Goal: Use online tool/utility: Utilize a website feature to perform a specific function

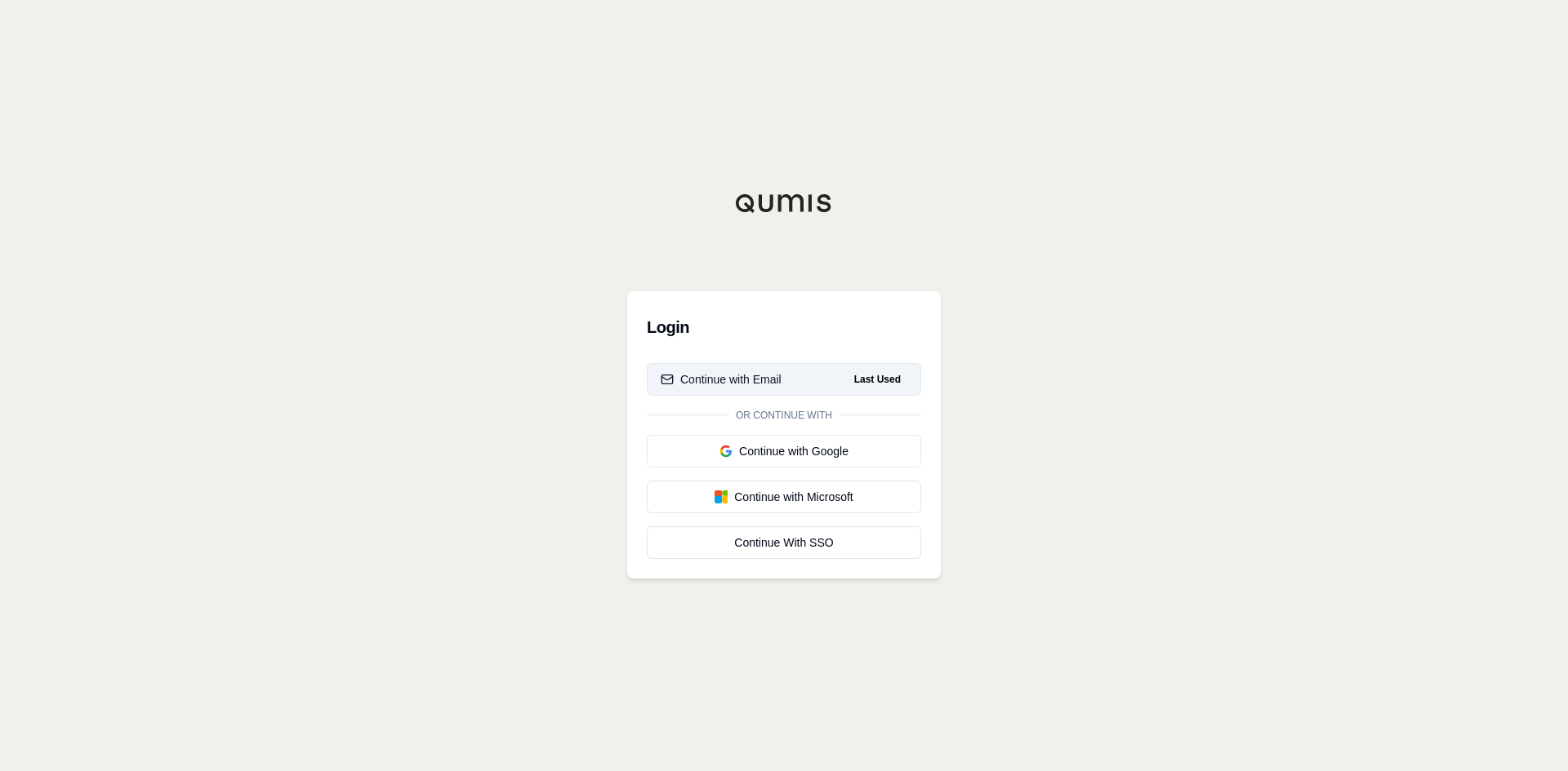
click at [764, 375] on div "Continue with Email" at bounding box center [721, 380] width 121 height 16
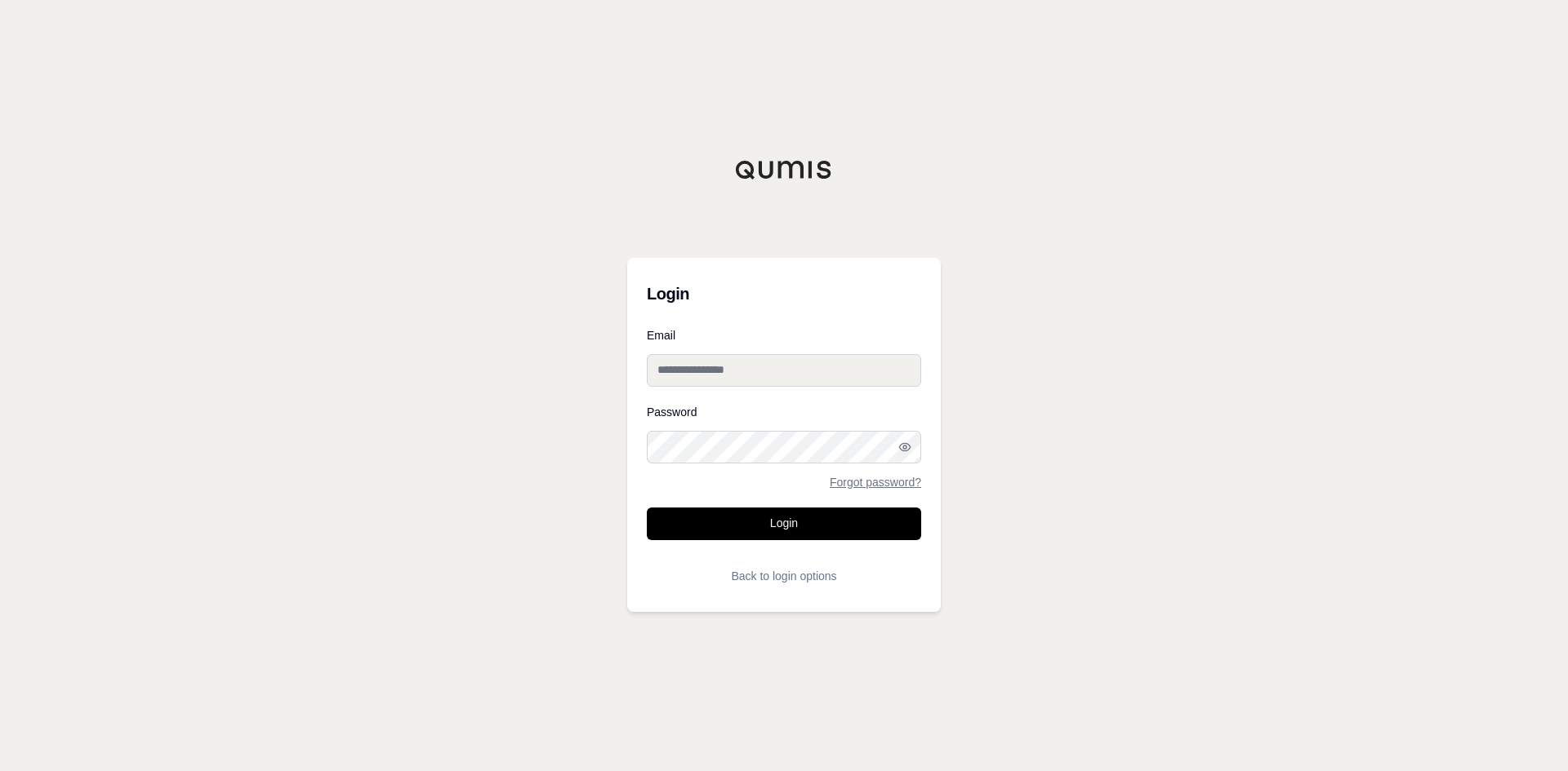
click at [764, 375] on input "Email" at bounding box center [784, 370] width 275 height 33
type input "*"
type input "**********"
click at [647, 508] on button "Login" at bounding box center [784, 524] width 275 height 33
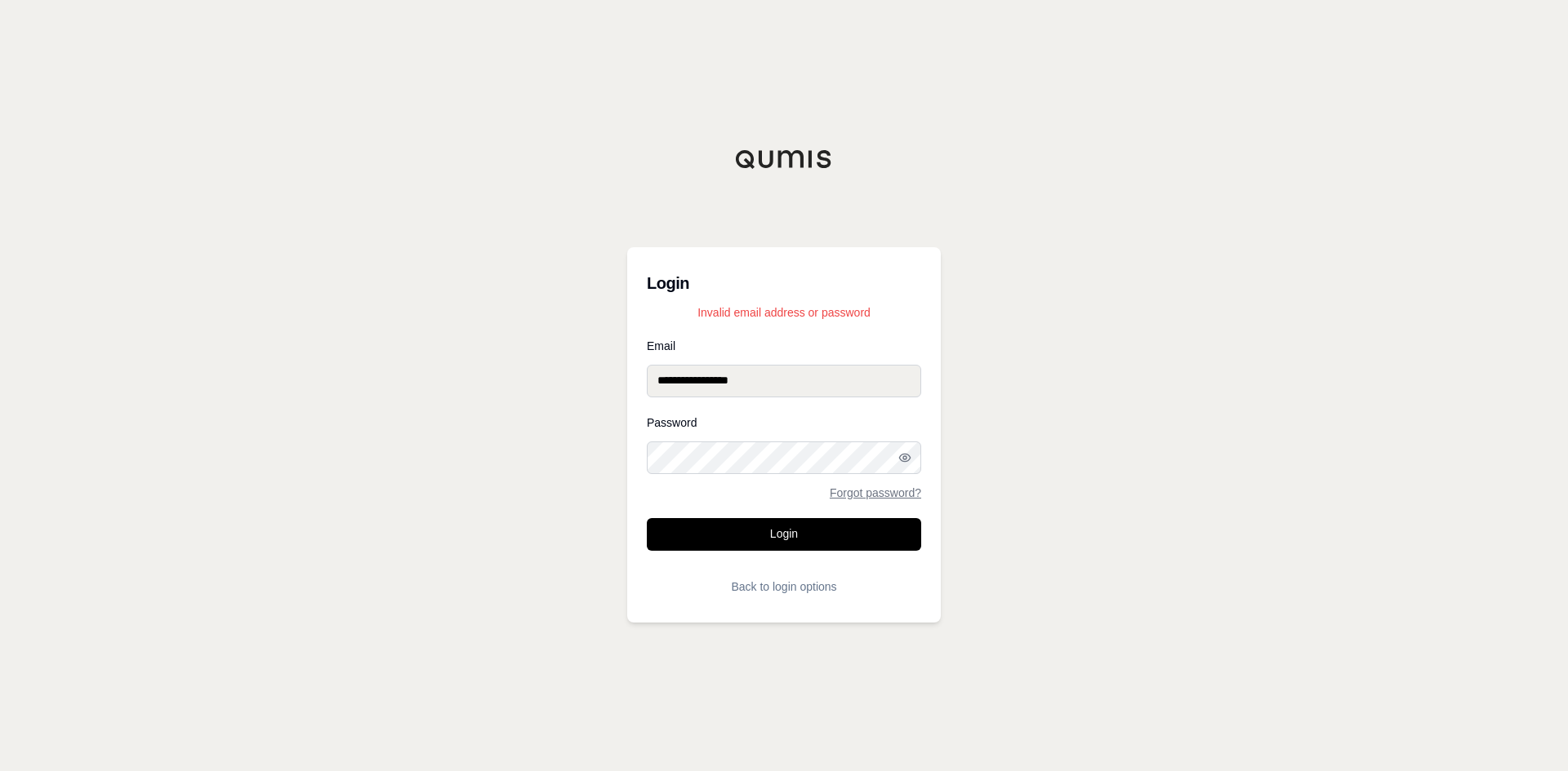
click at [647, 518] on button "Login" at bounding box center [784, 534] width 275 height 33
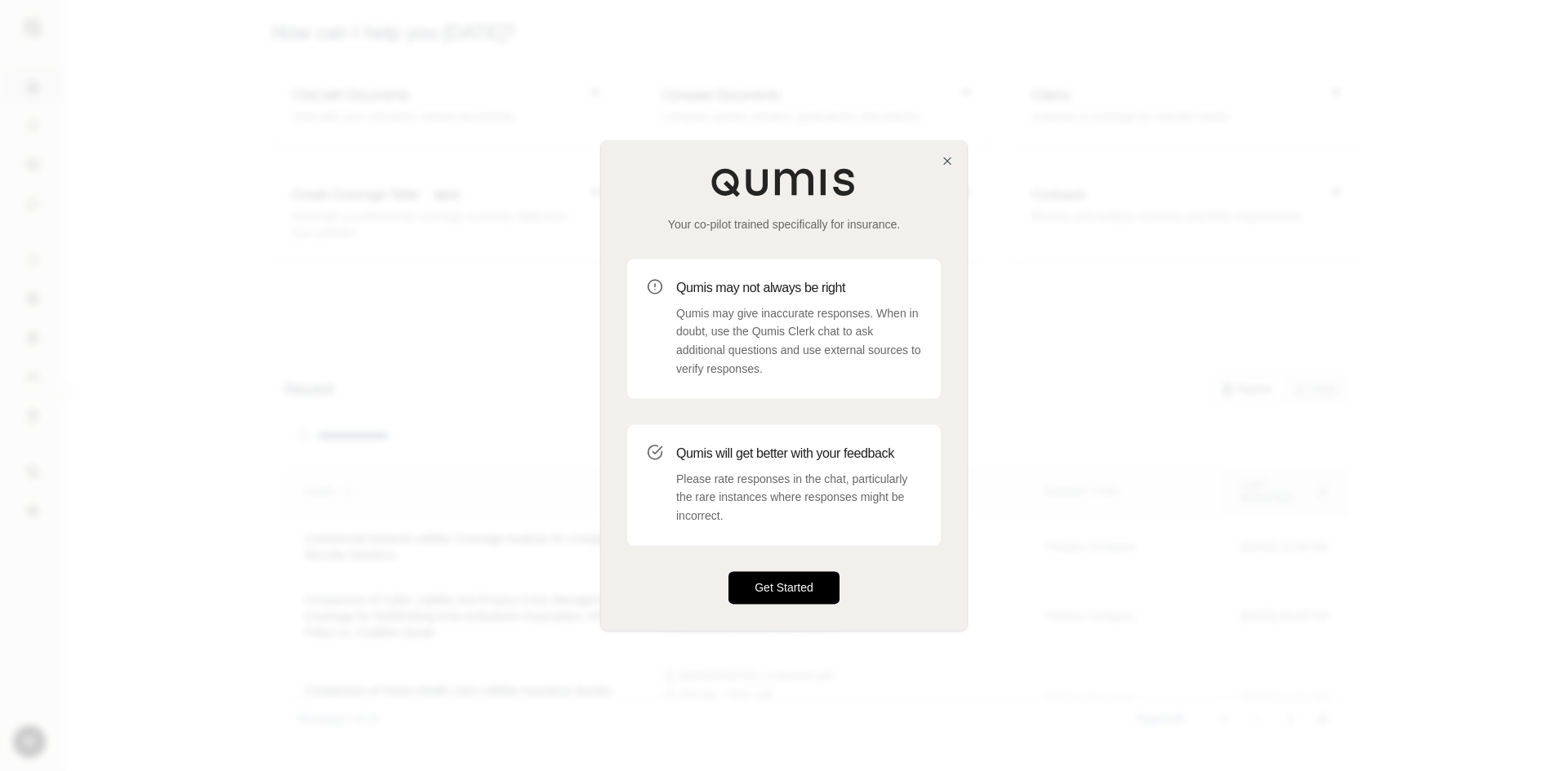
click at [783, 580] on button "Get Started" at bounding box center [784, 587] width 111 height 33
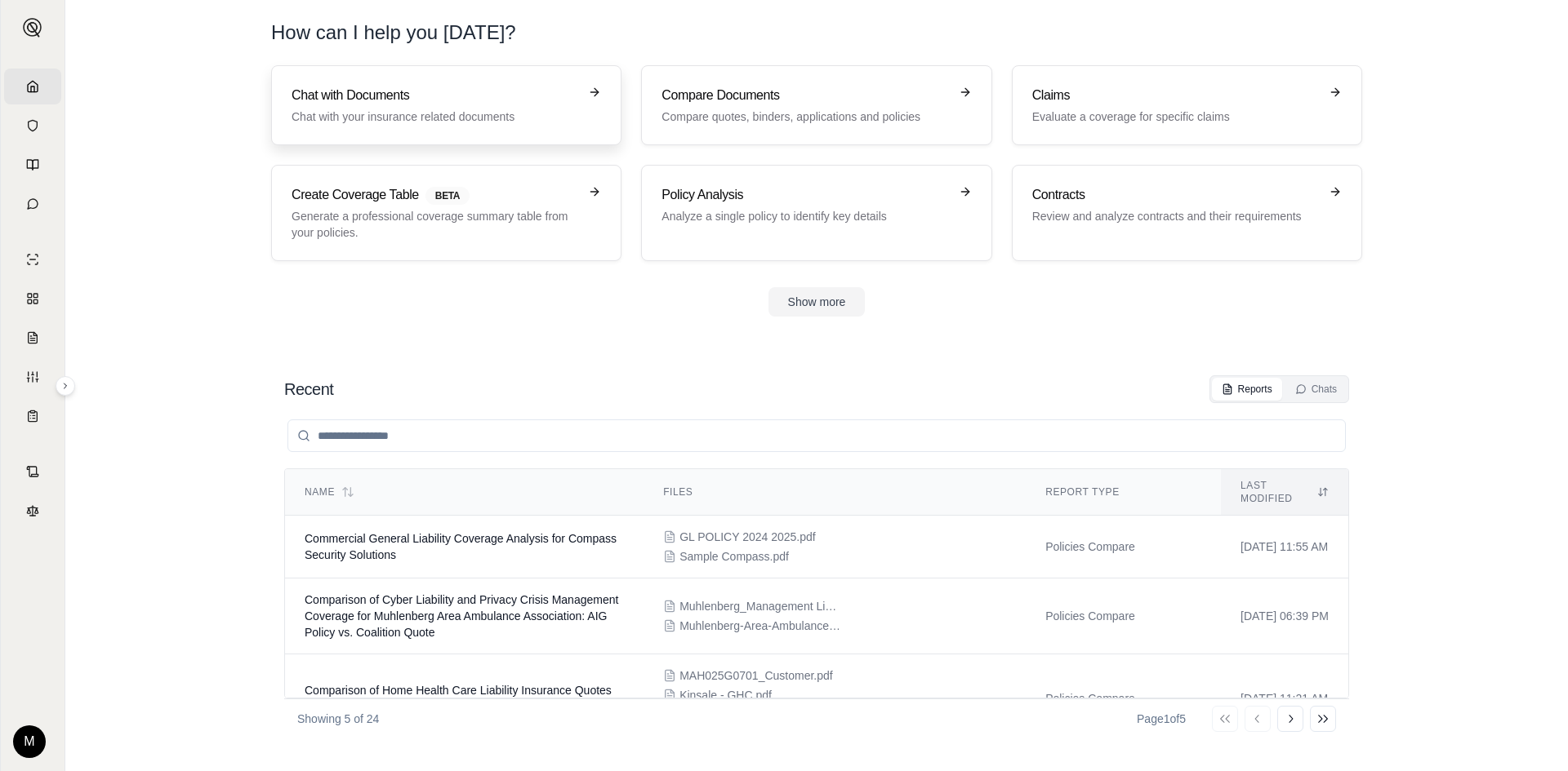
click at [481, 88] on h3 "Chat with Documents" at bounding box center [435, 95] width 286 height 19
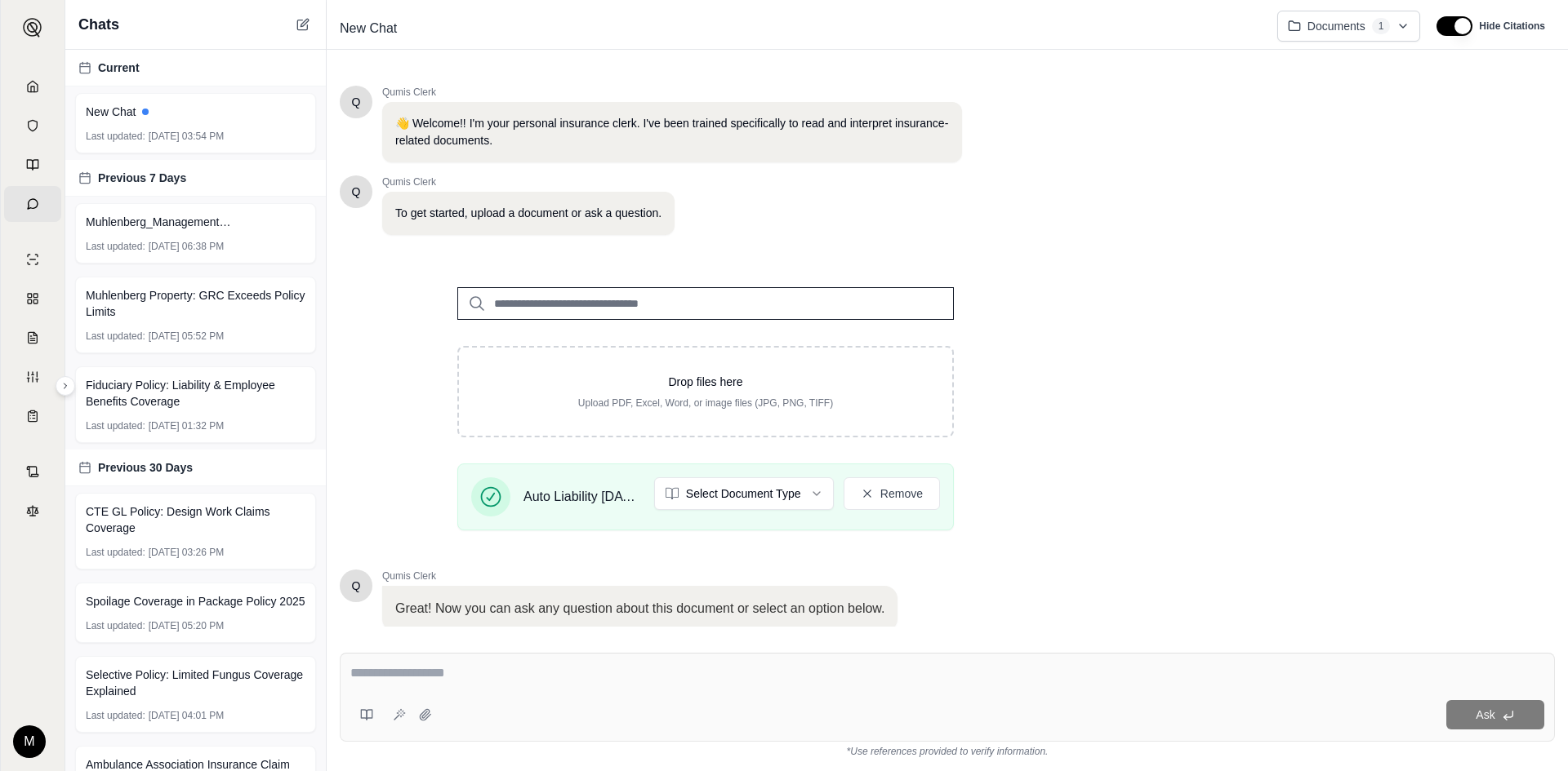
scroll to position [113, 0]
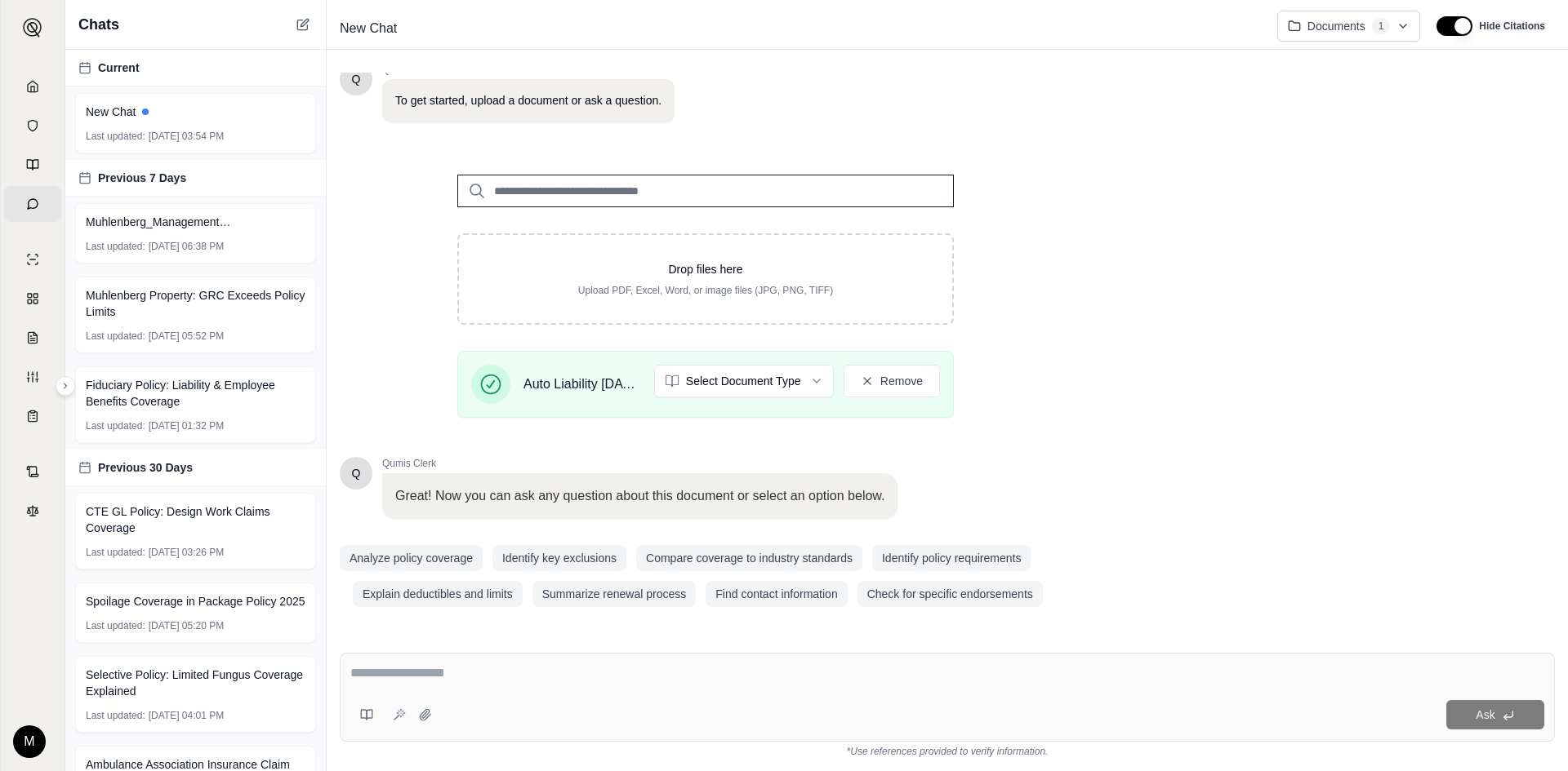
click at [504, 676] on textarea at bounding box center [947, 673] width 1193 height 19
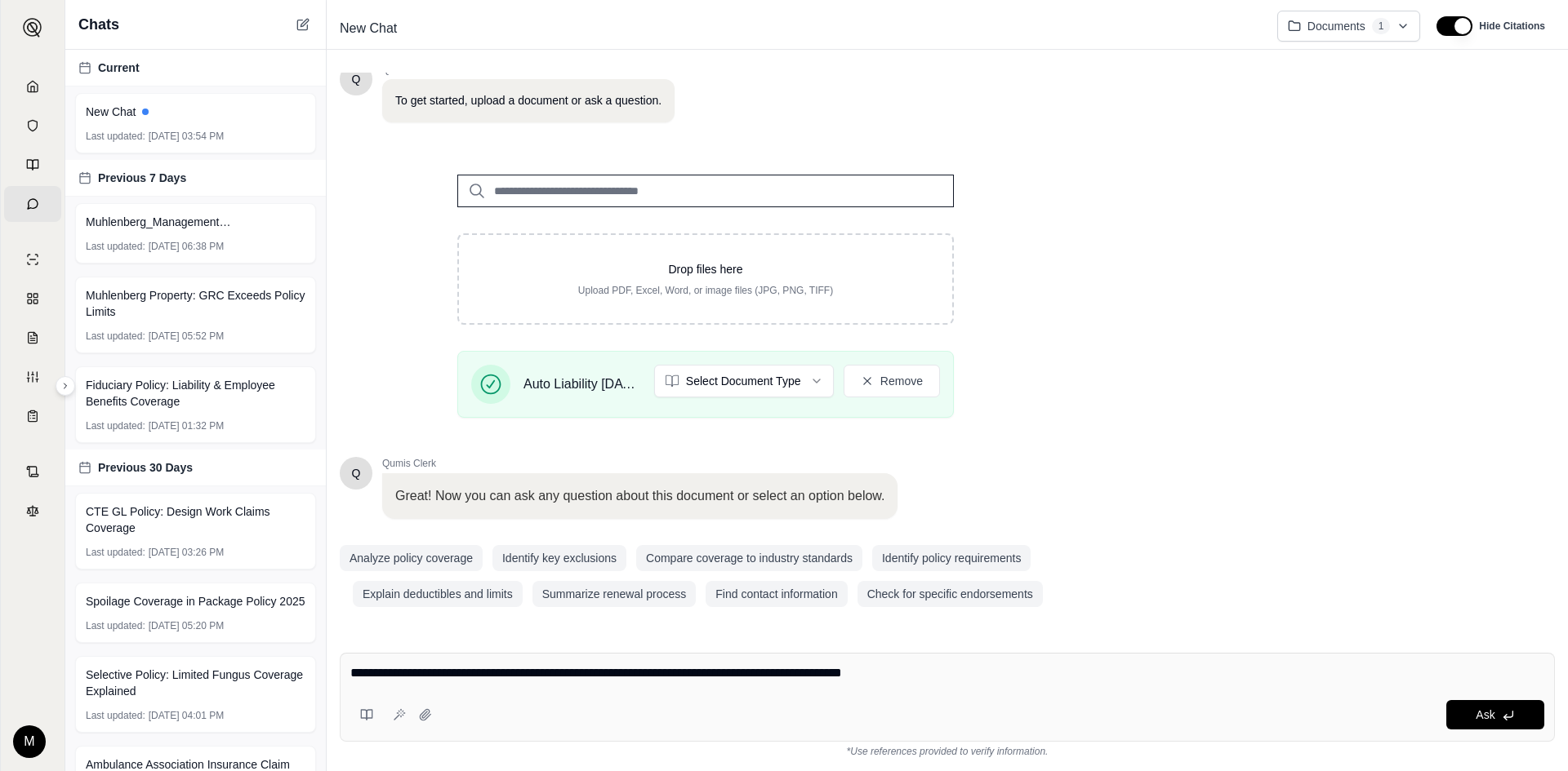
type textarea "**********"
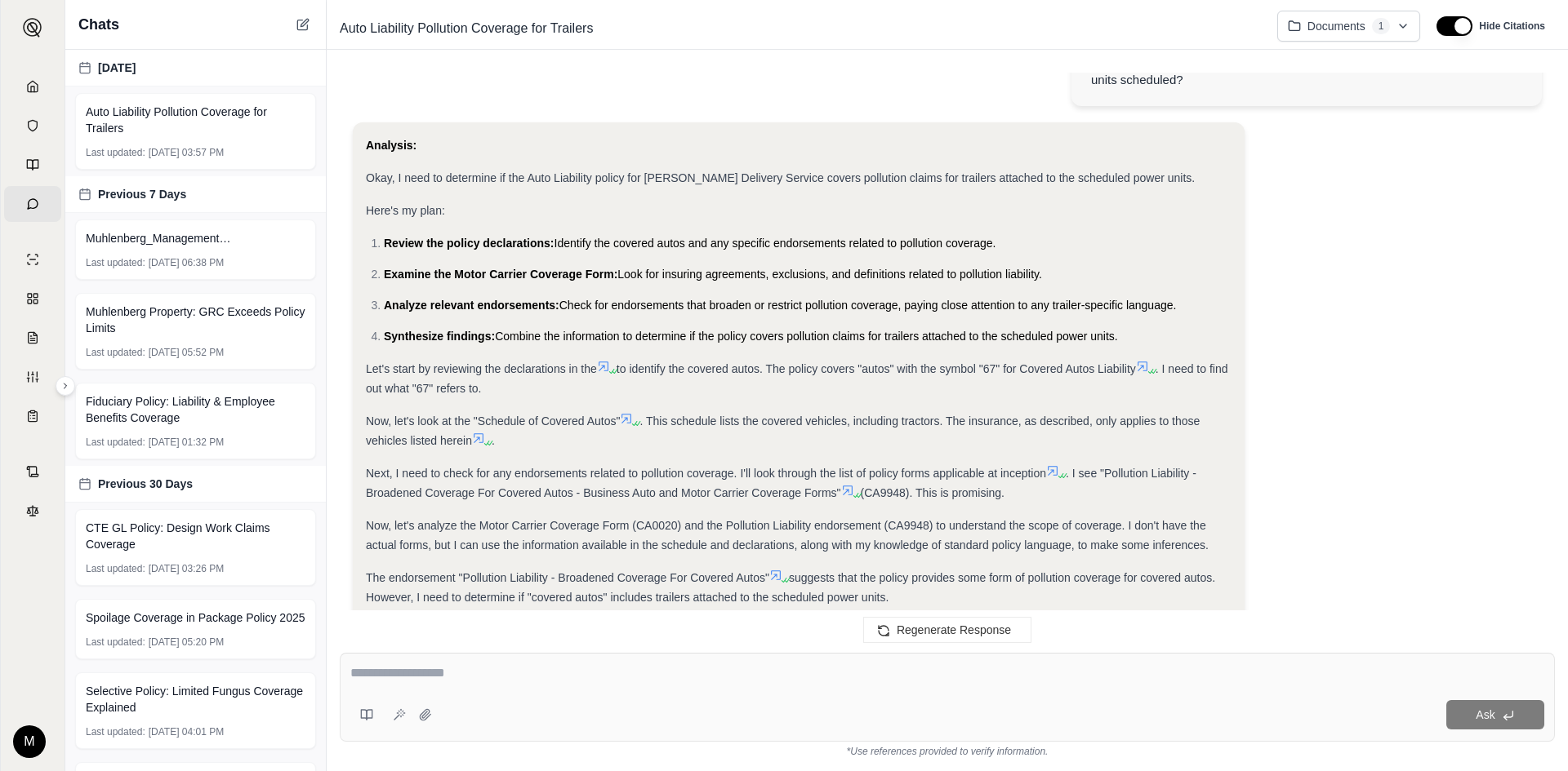
scroll to position [0, 0]
